Goal: Information Seeking & Learning: Check status

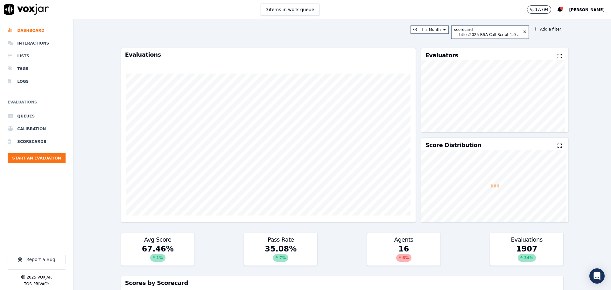
click at [582, 12] on button "[PERSON_NAME]" at bounding box center [590, 10] width 42 height 8
click at [559, 54] on div "Log out" at bounding box center [573, 55] width 68 height 10
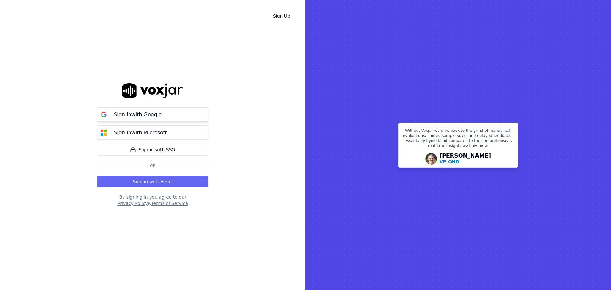
click at [175, 117] on button "Sign in with Google" at bounding box center [152, 114] width 111 height 14
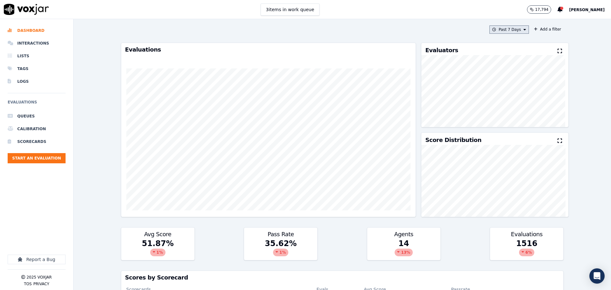
click at [497, 31] on button "Past 7 Days" at bounding box center [509, 29] width 39 height 8
click at [502, 81] on div "This Month" at bounding box center [510, 79] width 21 height 5
click at [514, 108] on button "Add" at bounding box center [519, 103] width 12 height 10
click at [536, 30] on button "Add a filter" at bounding box center [548, 29] width 32 height 8
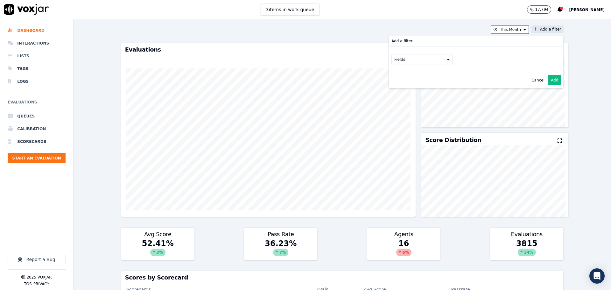
click at [405, 60] on button "Fields" at bounding box center [421, 59] width 61 height 11
click at [407, 121] on div "scorecard" at bounding box center [411, 123] width 19 height 5
click at [413, 74] on button "Fields" at bounding box center [429, 72] width 61 height 11
click at [415, 83] on label "title" at bounding box center [430, 84] width 58 height 8
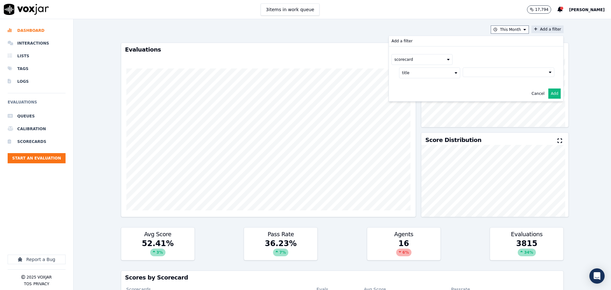
click at [464, 72] on button at bounding box center [509, 72] width 92 height 10
click at [466, 94] on label "2025 RSA Call Script 1.0 Scorecard" at bounding box center [509, 95] width 86 height 8
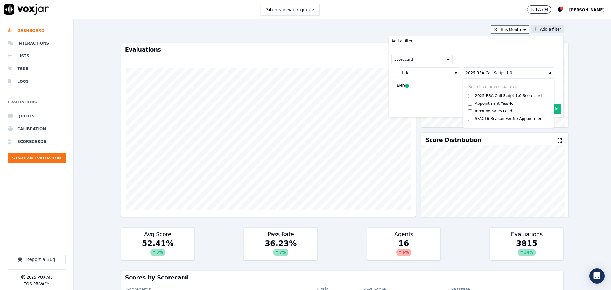
click at [549, 110] on button "Add" at bounding box center [554, 109] width 12 height 10
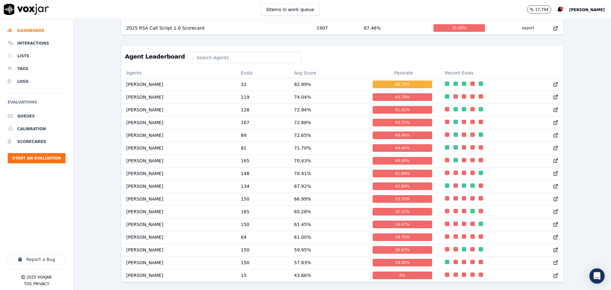
scroll to position [297, 0]
click at [143, 78] on td "[PERSON_NAME]" at bounding box center [178, 84] width 115 height 13
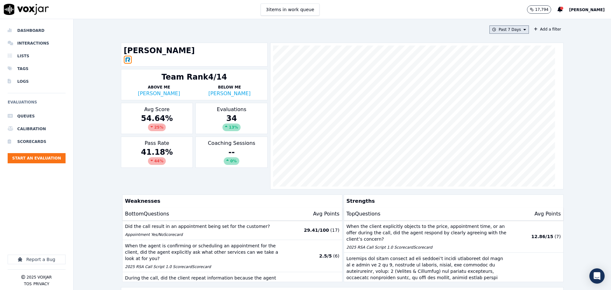
click at [509, 32] on button "Past 7 Days" at bounding box center [509, 29] width 39 height 8
click at [502, 81] on div "This Month" at bounding box center [510, 79] width 21 height 5
click at [514, 108] on button "Add" at bounding box center [519, 103] width 12 height 10
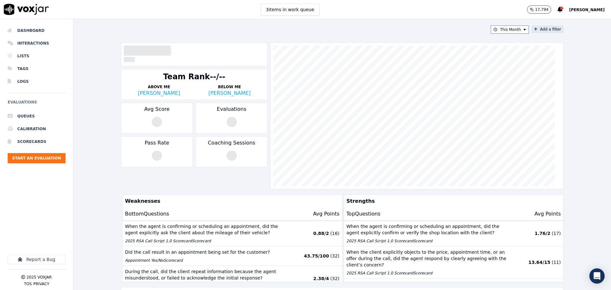
click at [539, 26] on button "Add a filter" at bounding box center [548, 29] width 32 height 8
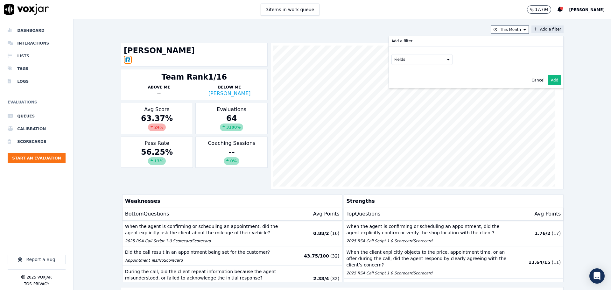
click at [417, 62] on button "Fields" at bounding box center [421, 59] width 61 height 11
click at [409, 121] on div "scorecard" at bounding box center [411, 123] width 19 height 5
click at [429, 71] on button "Fields" at bounding box center [429, 72] width 61 height 11
click at [414, 84] on label "title" at bounding box center [430, 84] width 58 height 8
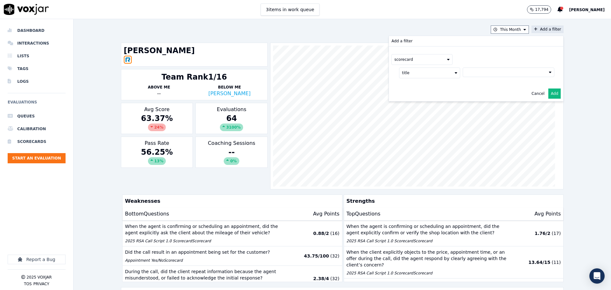
click at [480, 73] on button at bounding box center [509, 72] width 92 height 10
drag, startPoint x: 473, startPoint y: 94, endPoint x: 479, endPoint y: 94, distance: 6.1
click at [475, 94] on div "2025 RSA Call Script 1.0 Scorecard" at bounding box center [508, 94] width 67 height 5
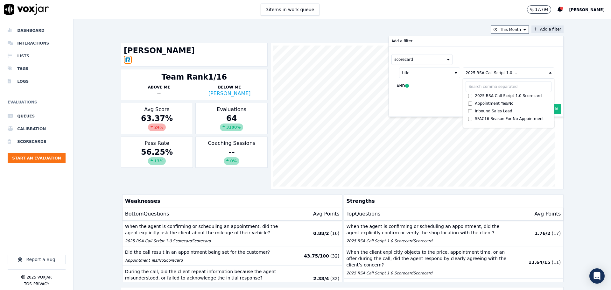
click at [550, 107] on button "Add" at bounding box center [554, 109] width 12 height 10
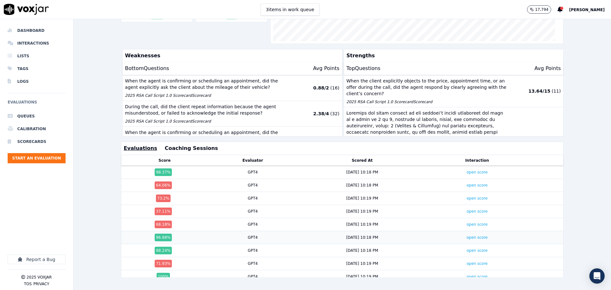
scroll to position [64, 0]
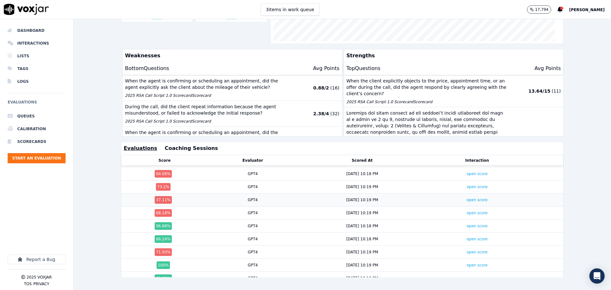
click at [165, 196] on div "37.11 %" at bounding box center [163, 200] width 17 height 8
click at [467, 198] on link "open score" at bounding box center [477, 200] width 21 height 4
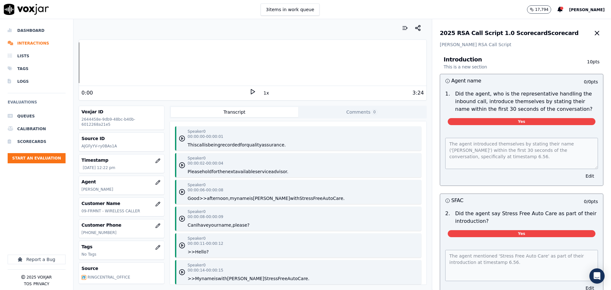
click at [251, 93] on icon at bounding box center [253, 91] width 6 height 6
click at [250, 92] on icon at bounding box center [253, 91] width 6 height 6
